Goal: Entertainment & Leisure: Consume media (video, audio)

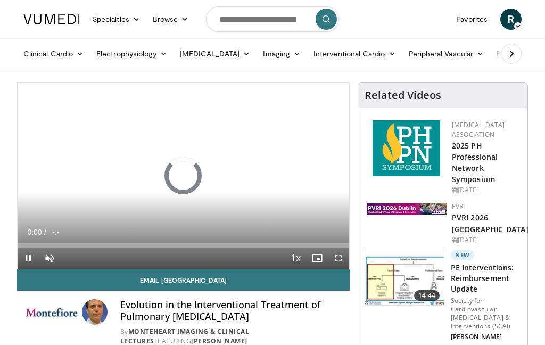
scroll to position [11, 0]
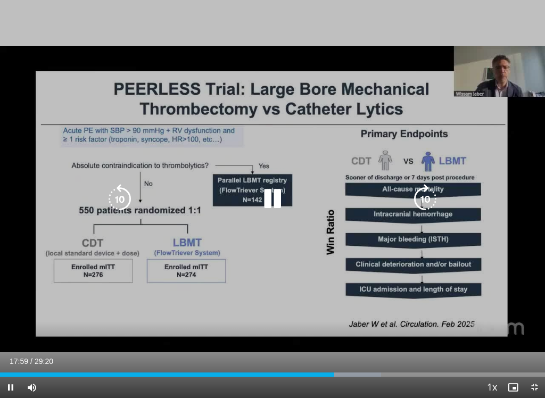
click at [425, 204] on icon "Video Player" at bounding box center [426, 199] width 30 height 30
click at [430, 196] on icon "Video Player" at bounding box center [426, 199] width 30 height 30
click at [435, 201] on icon "Video Player" at bounding box center [426, 199] width 30 height 30
click at [438, 198] on icon "Video Player" at bounding box center [426, 199] width 30 height 30
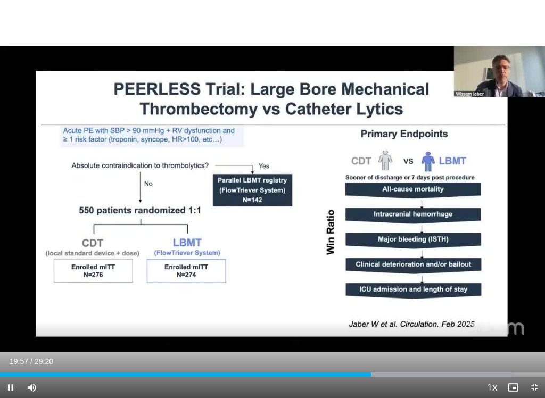
click at [442, 206] on div "20 seconds Tap to unmute" at bounding box center [272, 199] width 545 height 398
click at [438, 206] on icon "Video Player" at bounding box center [426, 199] width 30 height 30
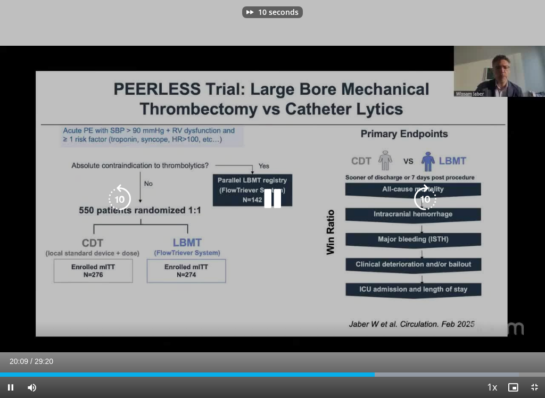
click at [436, 208] on icon "Video Player" at bounding box center [426, 199] width 30 height 30
click at [434, 201] on icon "Video Player" at bounding box center [426, 199] width 30 height 30
click at [434, 203] on icon "Video Player" at bounding box center [426, 199] width 30 height 30
click at [428, 201] on icon "Video Player" at bounding box center [426, 199] width 30 height 30
click at [431, 201] on icon "Video Player" at bounding box center [426, 199] width 30 height 30
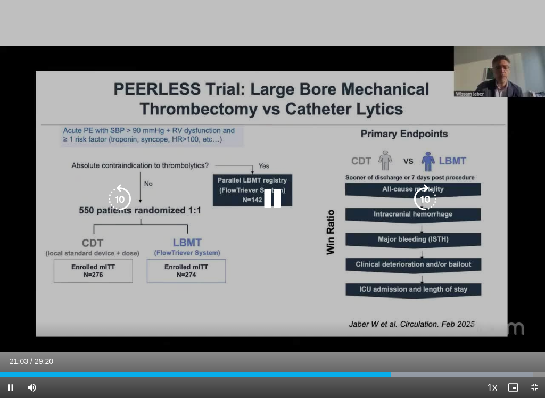
click at [434, 204] on icon "Video Player" at bounding box center [426, 199] width 30 height 30
click at [437, 205] on icon "Video Player" at bounding box center [426, 199] width 30 height 30
click at [435, 206] on icon "Video Player" at bounding box center [426, 199] width 30 height 30
click at [432, 188] on icon "Video Player" at bounding box center [426, 199] width 30 height 30
click at [428, 202] on icon "Video Player" at bounding box center [426, 199] width 30 height 30
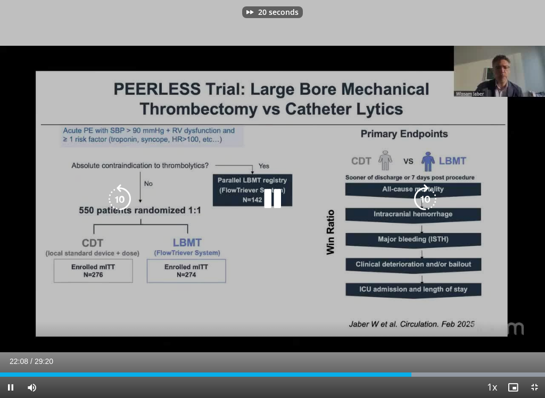
click at [428, 202] on icon "Video Player" at bounding box center [426, 199] width 30 height 30
click at [436, 200] on icon "Video Player" at bounding box center [426, 199] width 30 height 30
click at [430, 199] on icon "Video Player" at bounding box center [426, 199] width 30 height 30
click at [428, 202] on icon "Video Player" at bounding box center [426, 199] width 30 height 30
click at [429, 199] on icon "Video Player" at bounding box center [426, 199] width 30 height 30
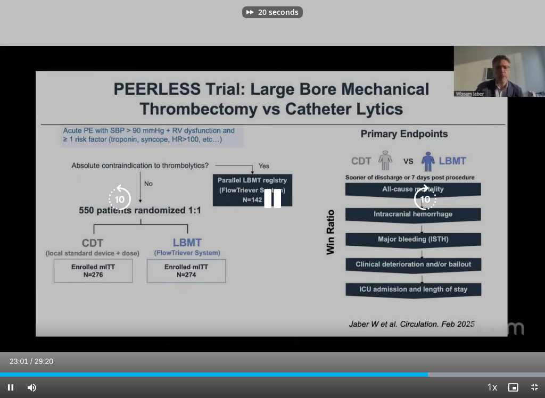
click at [429, 196] on icon "Video Player" at bounding box center [426, 199] width 30 height 30
click at [426, 199] on icon "Video Player" at bounding box center [426, 199] width 30 height 30
click at [427, 200] on icon "Video Player" at bounding box center [426, 199] width 30 height 30
click at [426, 197] on icon "Video Player" at bounding box center [426, 199] width 30 height 30
click at [433, 196] on icon "Video Player" at bounding box center [426, 199] width 30 height 30
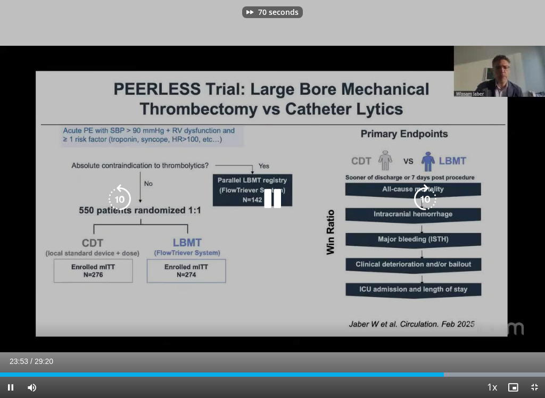
click at [433, 200] on icon "Video Player" at bounding box center [426, 199] width 30 height 30
click at [428, 200] on div "80 seconds Tap to unmute" at bounding box center [272, 199] width 545 height 398
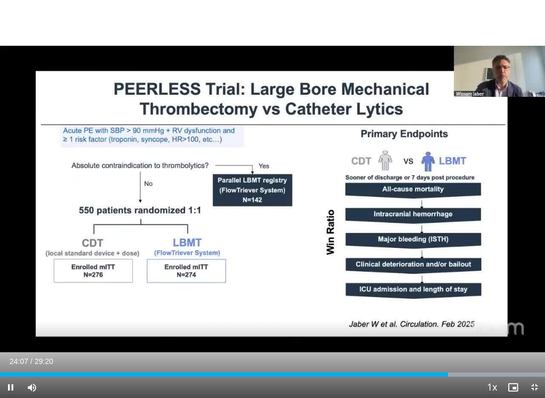
click at [429, 207] on icon "Video Player" at bounding box center [426, 199] width 30 height 30
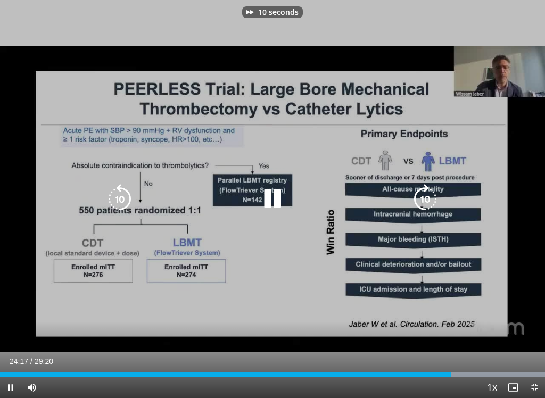
click at [433, 204] on icon "Video Player" at bounding box center [426, 199] width 30 height 30
click at [435, 199] on icon "Video Player" at bounding box center [426, 199] width 30 height 30
click at [431, 199] on icon "Video Player" at bounding box center [426, 199] width 30 height 30
click at [431, 198] on icon "Video Player" at bounding box center [426, 199] width 30 height 30
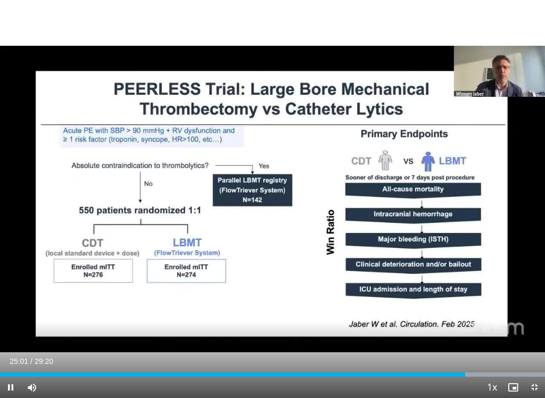
click at [429, 210] on icon "Video Player" at bounding box center [426, 199] width 30 height 30
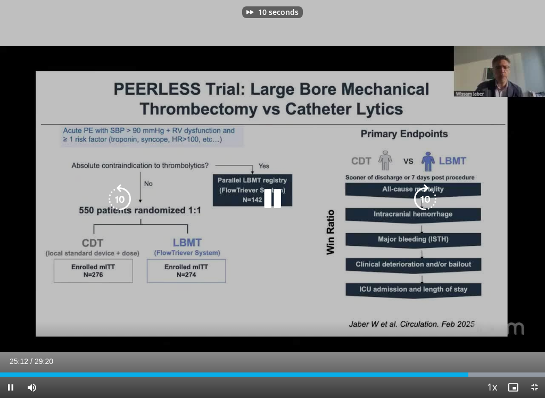
click at [427, 202] on icon "Video Player" at bounding box center [426, 199] width 30 height 30
click at [114, 190] on icon "Video Player" at bounding box center [120, 199] width 30 height 30
click at [432, 203] on icon "Video Player" at bounding box center [426, 199] width 30 height 30
click at [435, 199] on icon "Video Player" at bounding box center [426, 199] width 30 height 30
click at [434, 200] on icon "Video Player" at bounding box center [426, 199] width 30 height 30
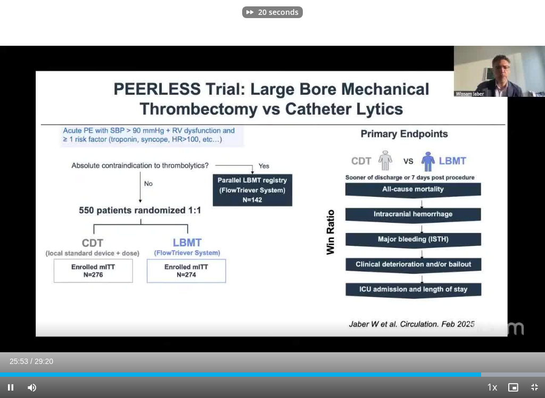
click at [465, 262] on div "20 seconds Tap to unmute" at bounding box center [272, 199] width 545 height 398
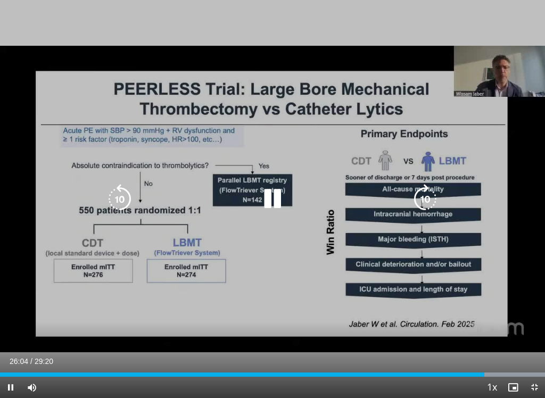
click at [429, 203] on icon "Video Player" at bounding box center [426, 199] width 30 height 30
click at [429, 197] on icon "Video Player" at bounding box center [426, 199] width 30 height 30
click at [442, 188] on div "20 seconds Tap to unmute" at bounding box center [272, 199] width 545 height 398
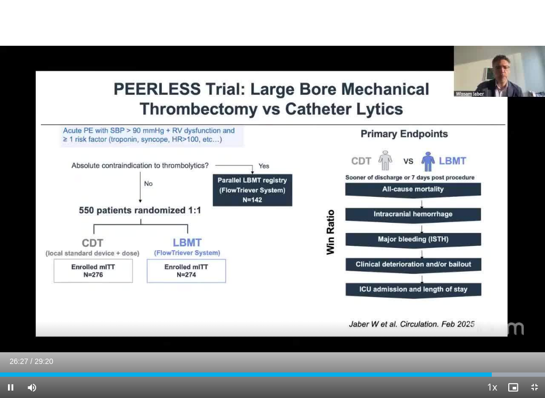
click at [431, 209] on icon "Video Player" at bounding box center [426, 199] width 30 height 30
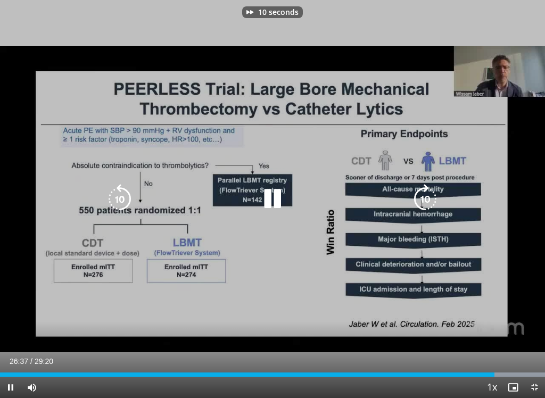
click at [432, 198] on icon "Video Player" at bounding box center [426, 199] width 30 height 30
click at [435, 194] on icon "Video Player" at bounding box center [426, 199] width 30 height 30
click at [432, 194] on icon "Video Player" at bounding box center [426, 199] width 30 height 30
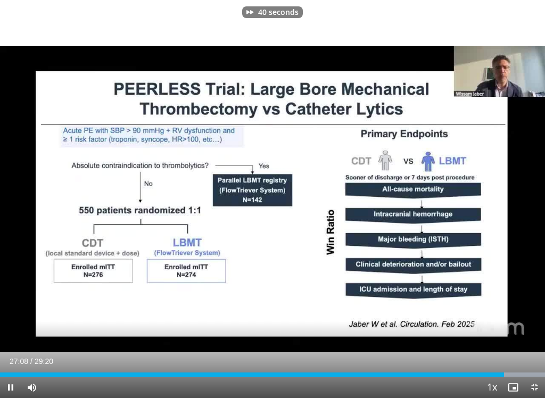
click at [435, 250] on div "40 seconds Tap to unmute" at bounding box center [272, 199] width 545 height 398
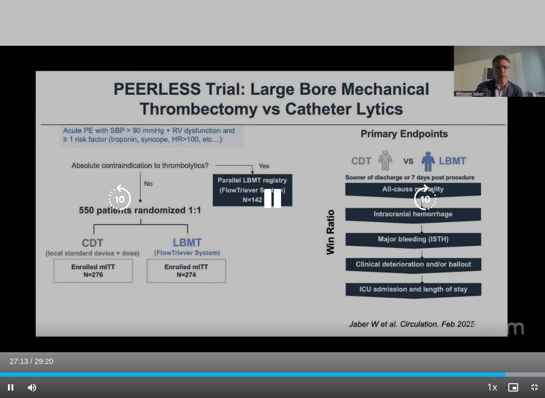
click at [424, 201] on icon "Video Player" at bounding box center [426, 199] width 30 height 30
click at [436, 268] on div "10 seconds Tap to unmute" at bounding box center [272, 199] width 545 height 398
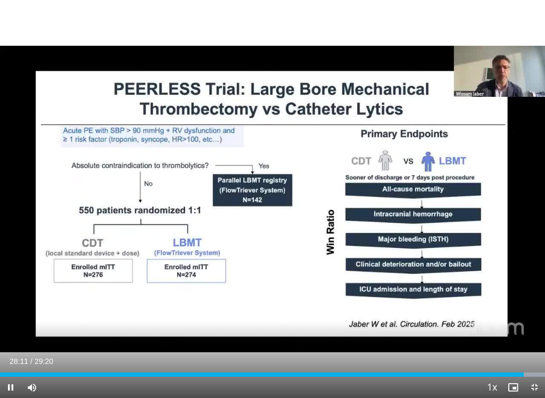
click at [485, 260] on div "10 seconds Tap to unmute" at bounding box center [272, 199] width 545 height 398
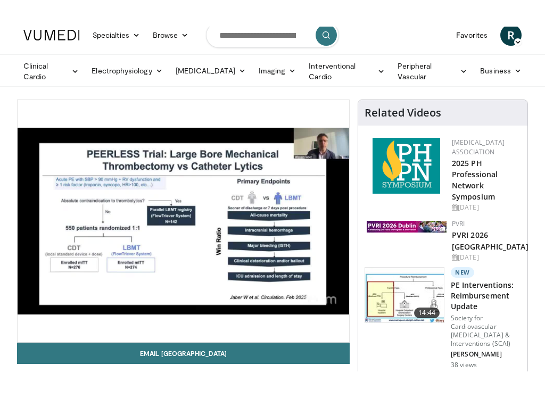
scroll to position [0, 0]
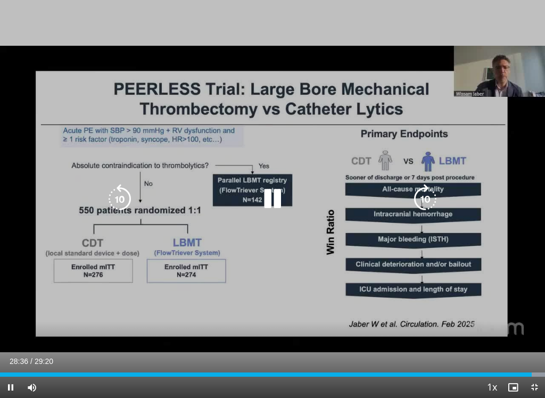
click at [433, 196] on icon "Video Player" at bounding box center [426, 199] width 30 height 30
click at [431, 201] on icon "Video Player" at bounding box center [426, 199] width 30 height 30
click at [428, 200] on icon "Video Player" at bounding box center [426, 199] width 30 height 30
click at [429, 196] on icon "Video Player" at bounding box center [426, 199] width 30 height 30
click at [425, 196] on icon "Video Player" at bounding box center [426, 199] width 30 height 30
